Goal: Find contact information: Find contact information

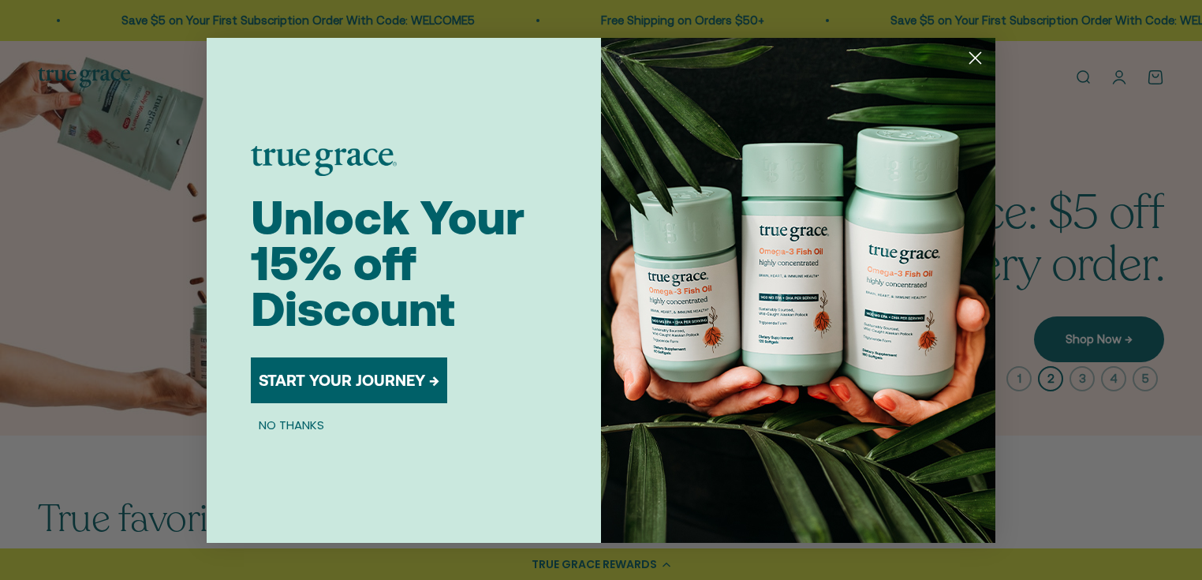
click at [279, 424] on button "NO THANKS" at bounding box center [291, 425] width 81 height 19
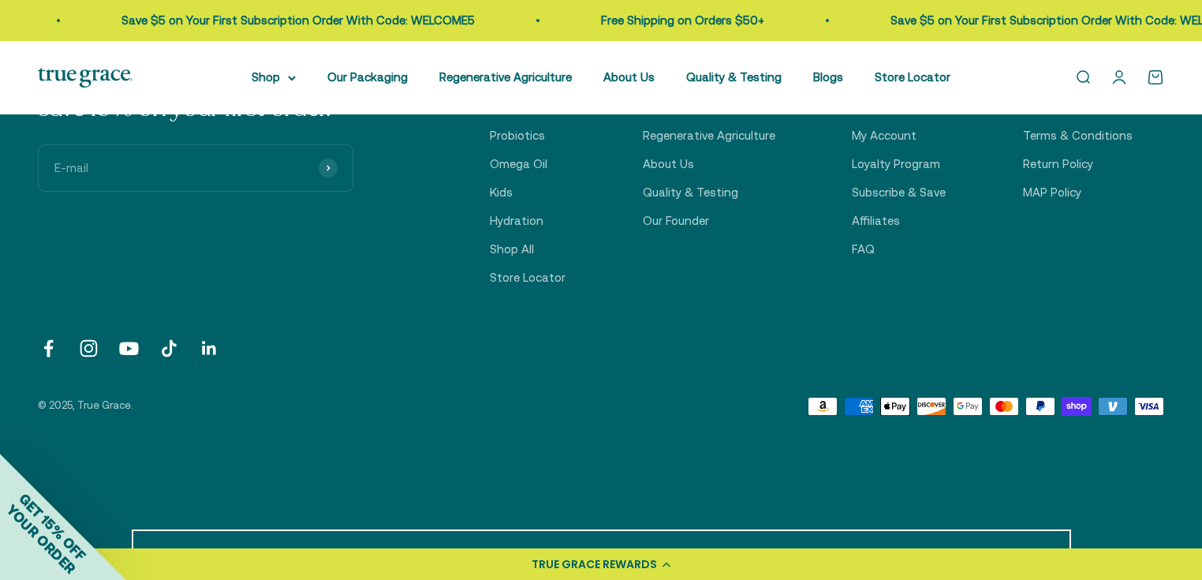
scroll to position [5554, 0]
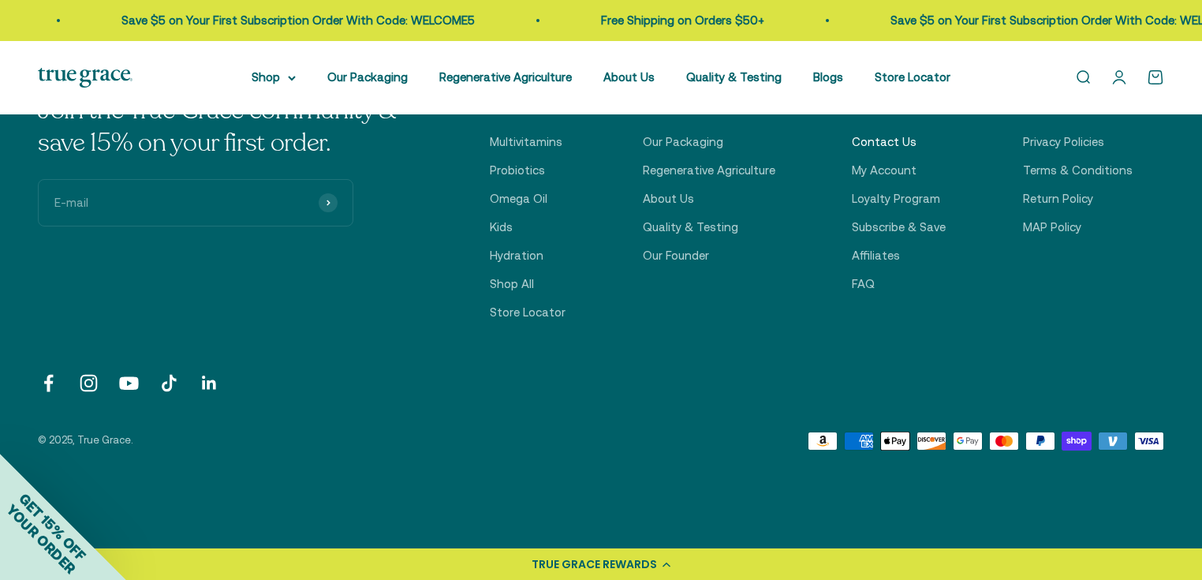
click at [882, 138] on link "Contact Us" at bounding box center [884, 142] width 65 height 19
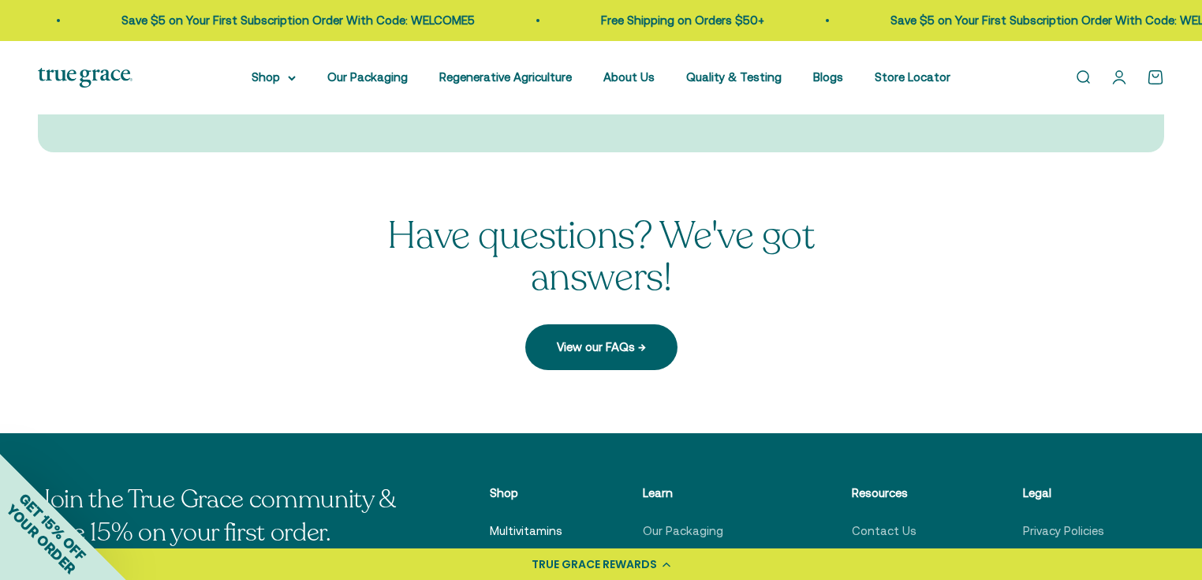
scroll to position [568, 0]
